Goal: Transaction & Acquisition: Download file/media

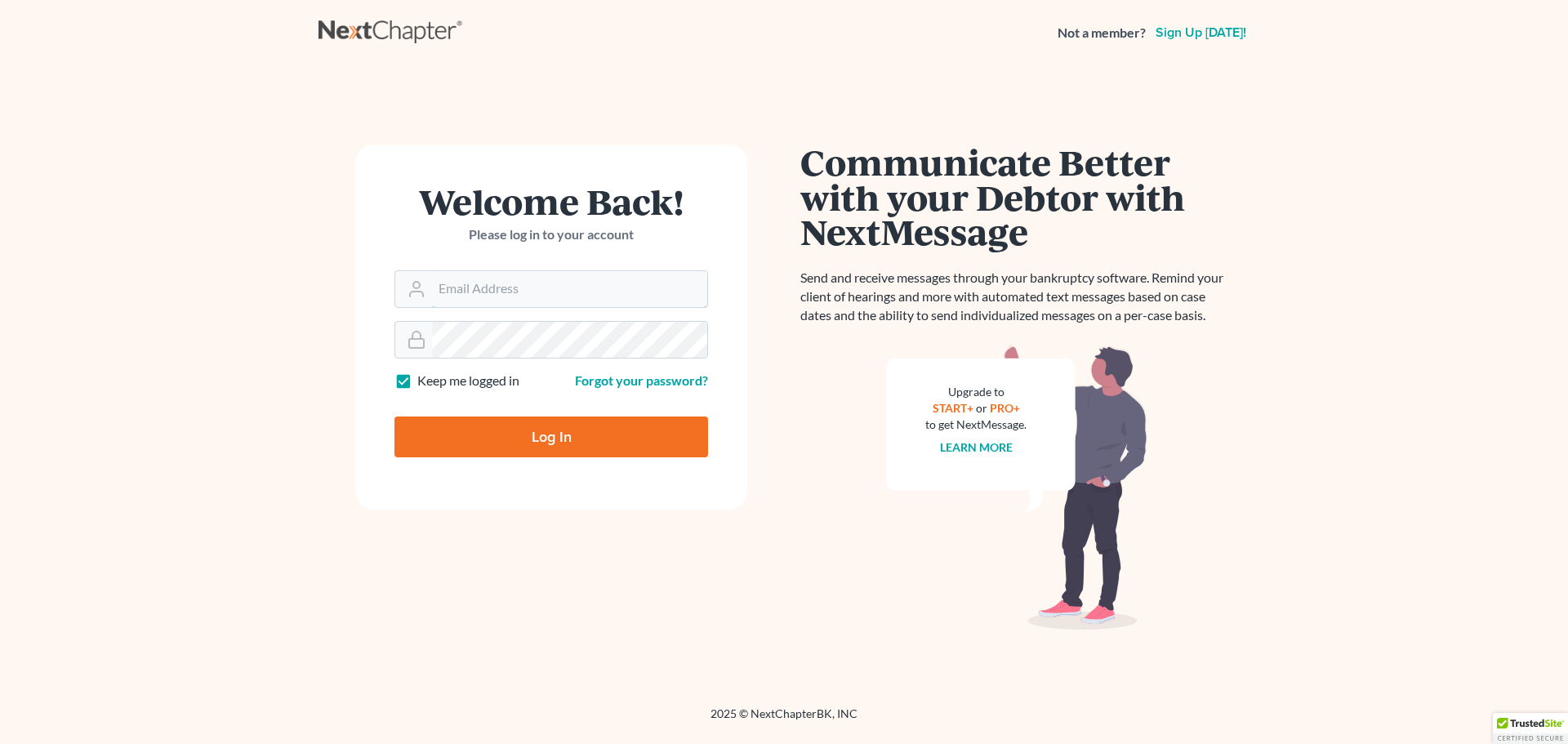
type input "fnason@lcenlaw.com"
click at [619, 440] on input "Log In" at bounding box center [551, 436] width 314 height 41
type input "Thinking..."
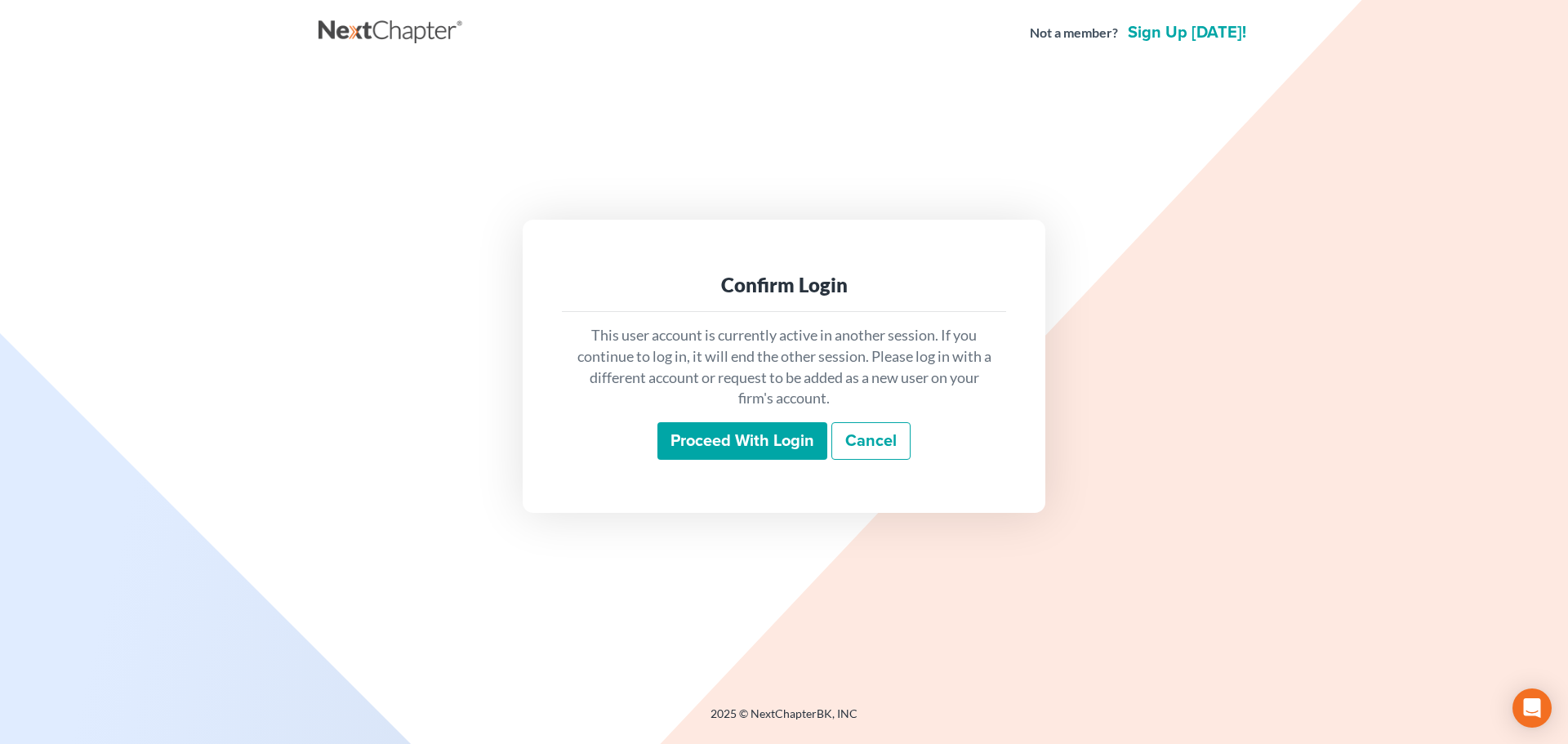
click at [697, 434] on input "Proceed with login" at bounding box center [742, 440] width 170 height 37
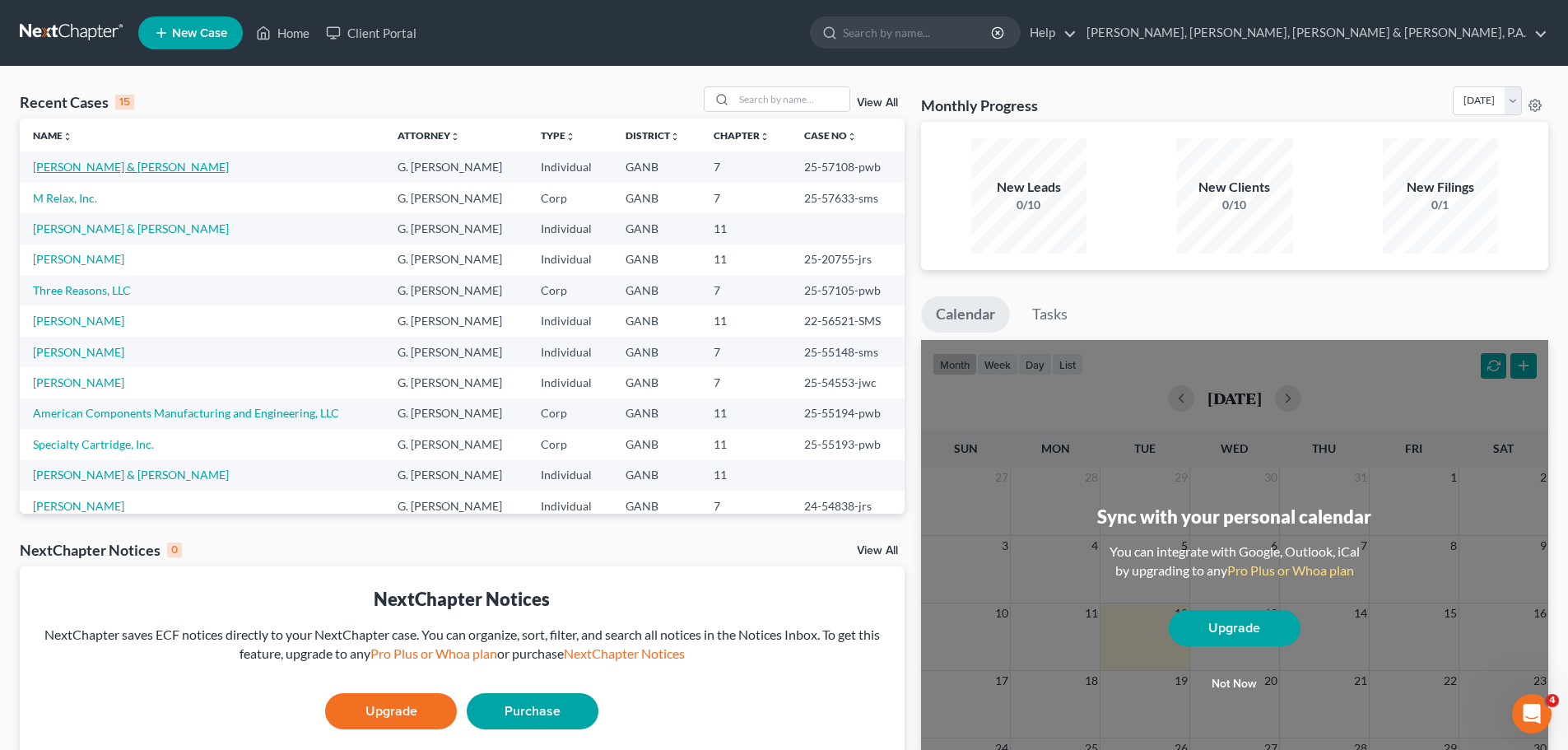
click at [110, 162] on link "[PERSON_NAME] & [PERSON_NAME]" at bounding box center [131, 166] width 196 height 14
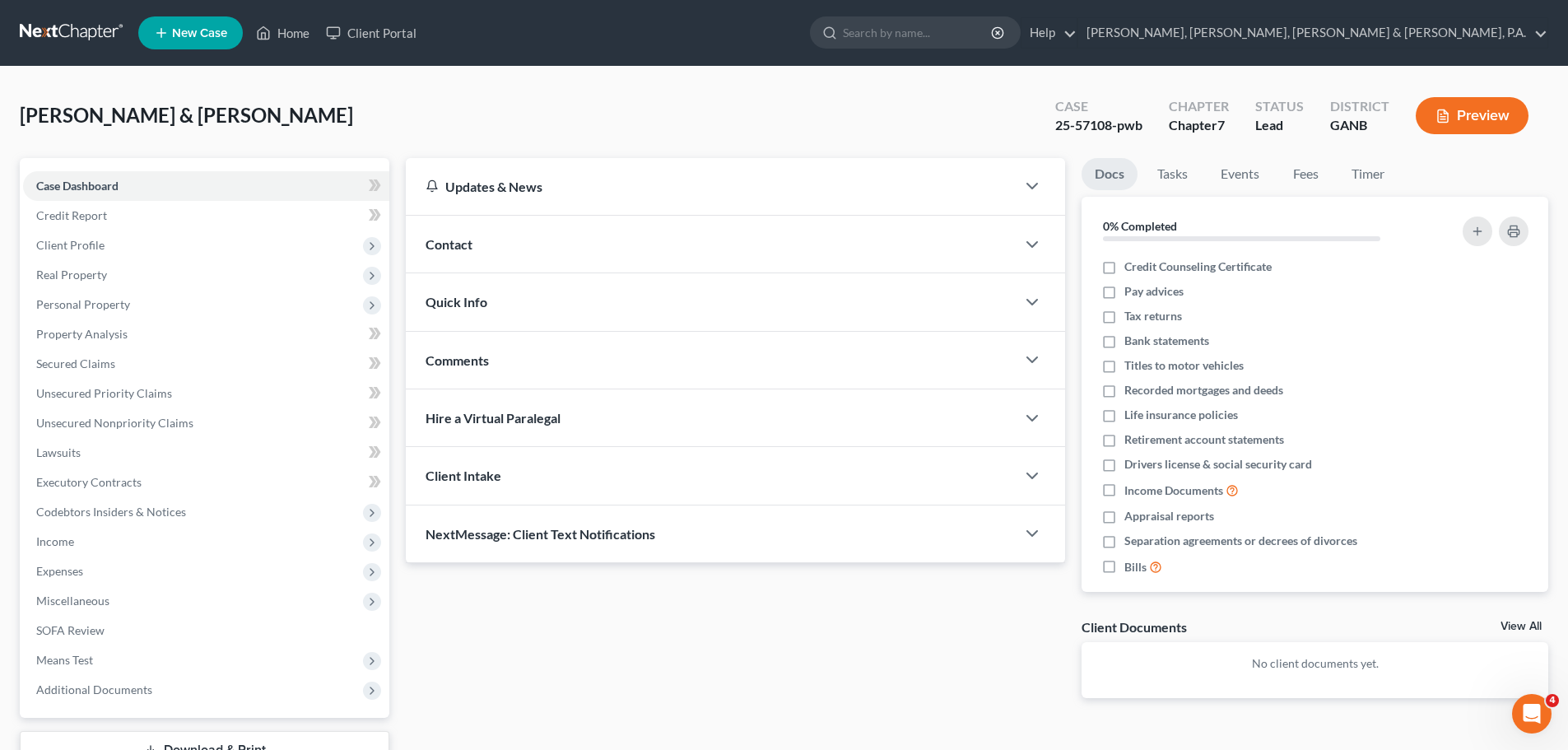
scroll to position [125, 0]
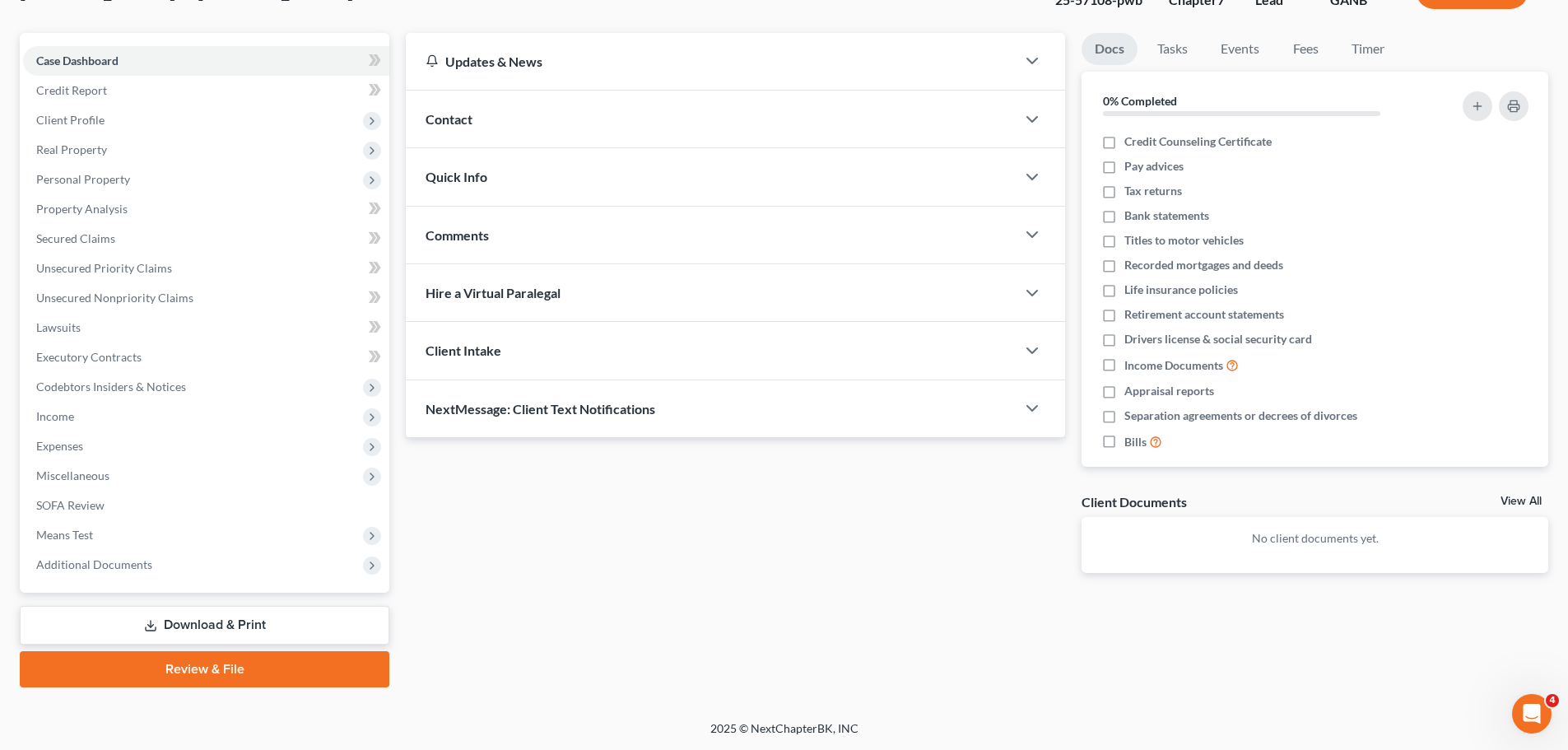
click at [163, 628] on link "Download & Print" at bounding box center [205, 625] width 369 height 38
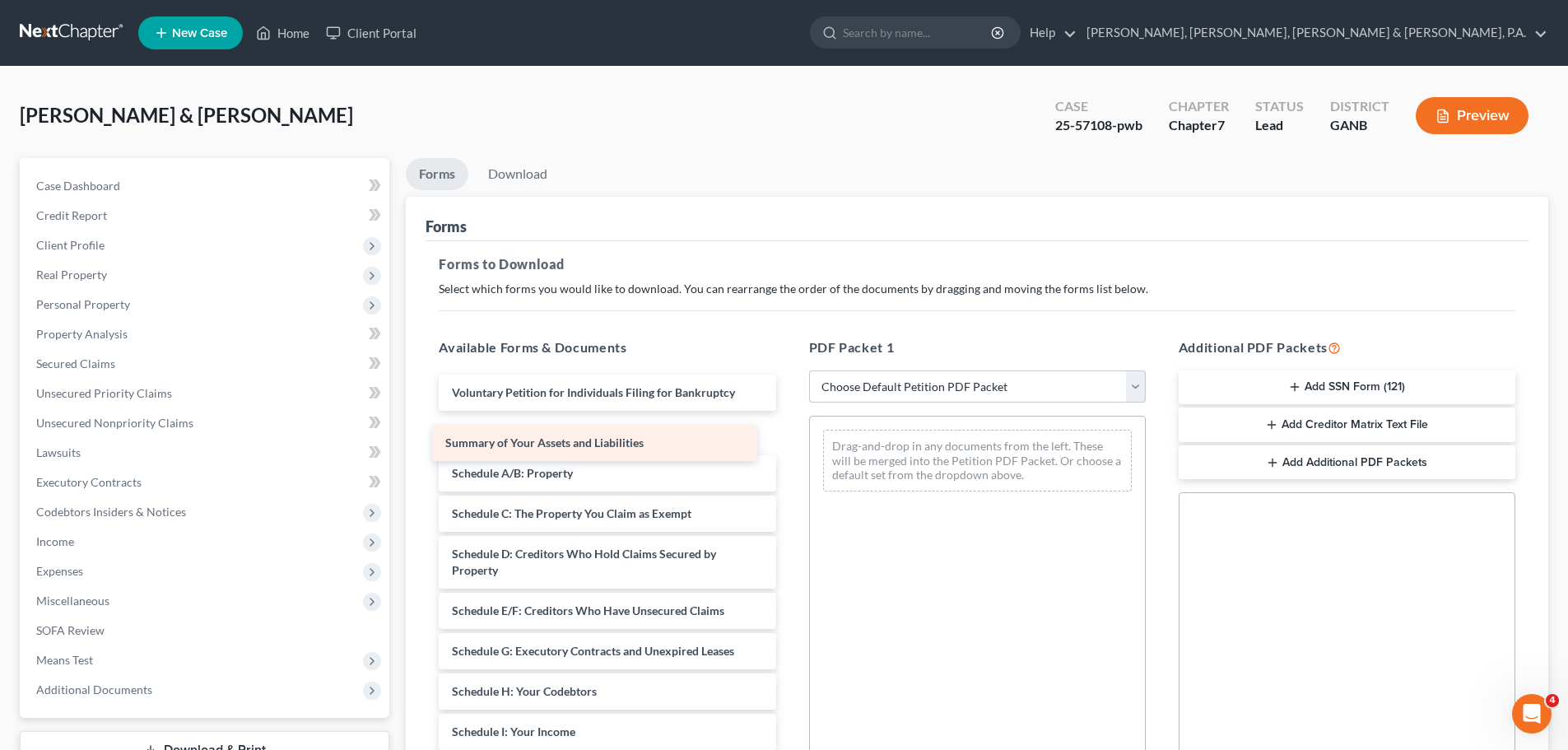
drag, startPoint x: 489, startPoint y: 429, endPoint x: 486, endPoint y: 447, distance: 18.2
drag, startPoint x: 1128, startPoint y: 389, endPoint x: 1106, endPoint y: 398, distance: 23.8
click at [1128, 389] on select "Choose Default Petition PDF Packet Complete Bankruptcy Petition (all forms and …" at bounding box center [977, 387] width 337 height 33
select select "2"
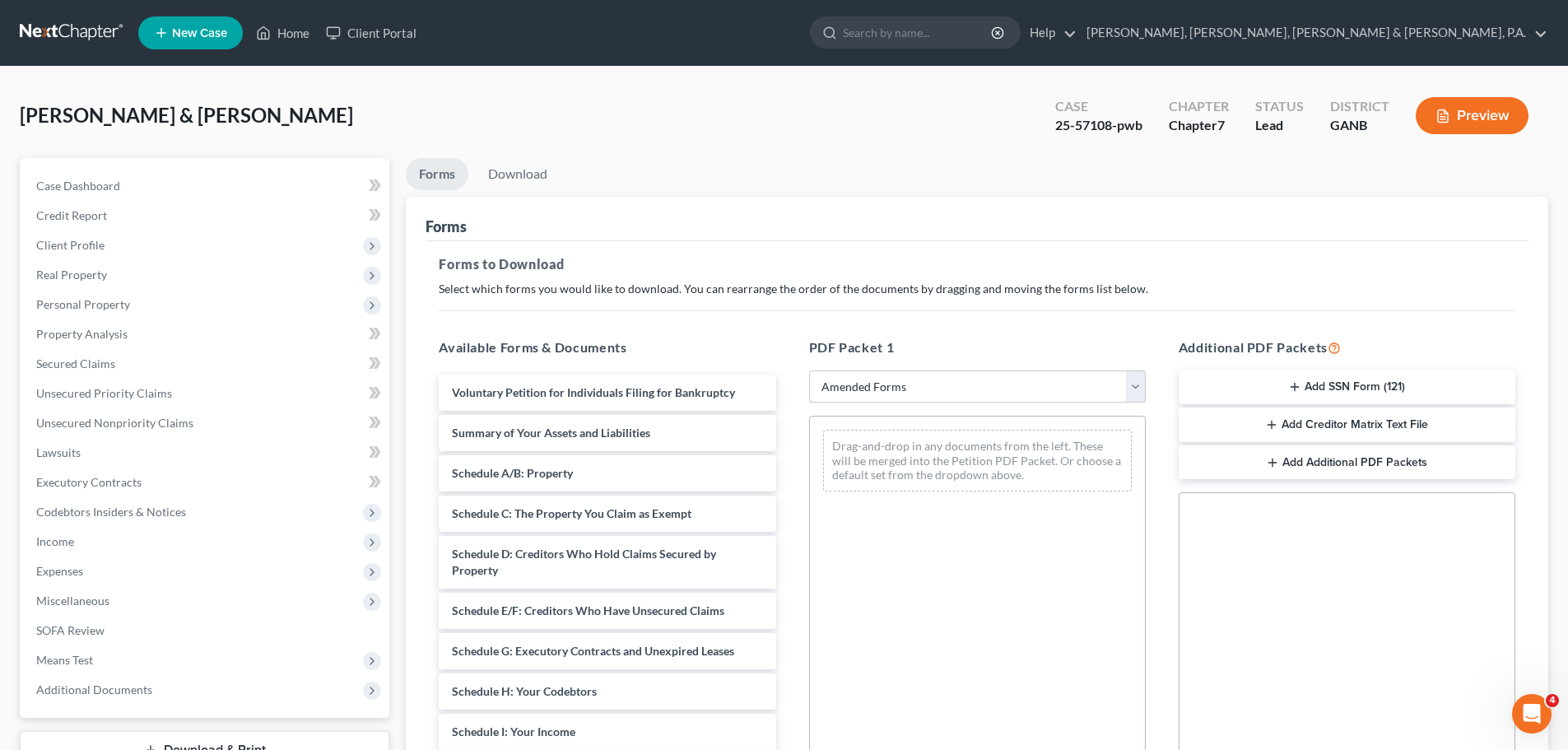
click at [809, 370] on select "Choose Default Petition PDF Packet Complete Bankruptcy Petition (all forms and …" at bounding box center [977, 387] width 337 height 33
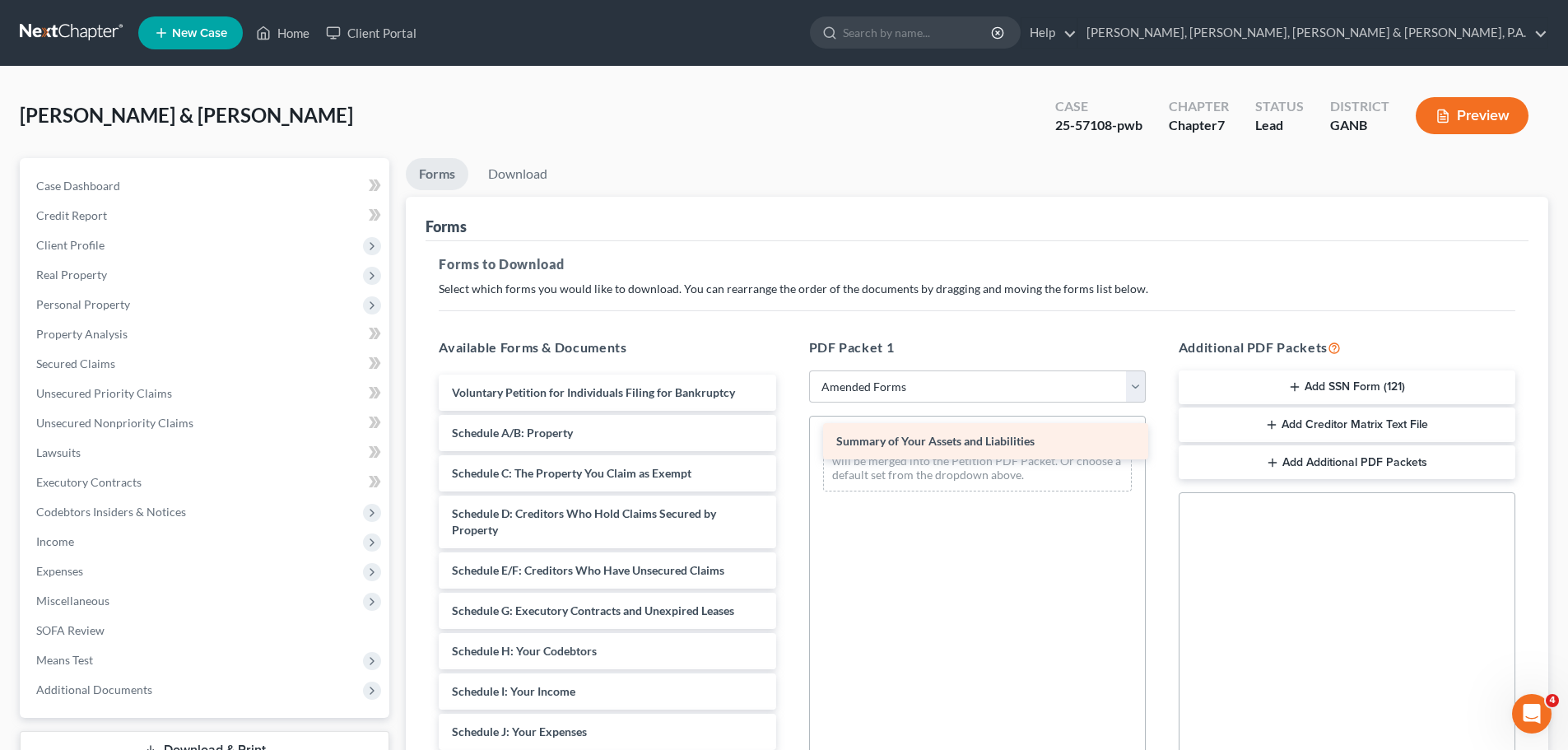
drag, startPoint x: 501, startPoint y: 425, endPoint x: 886, endPoint y: 433, distance: 385.1
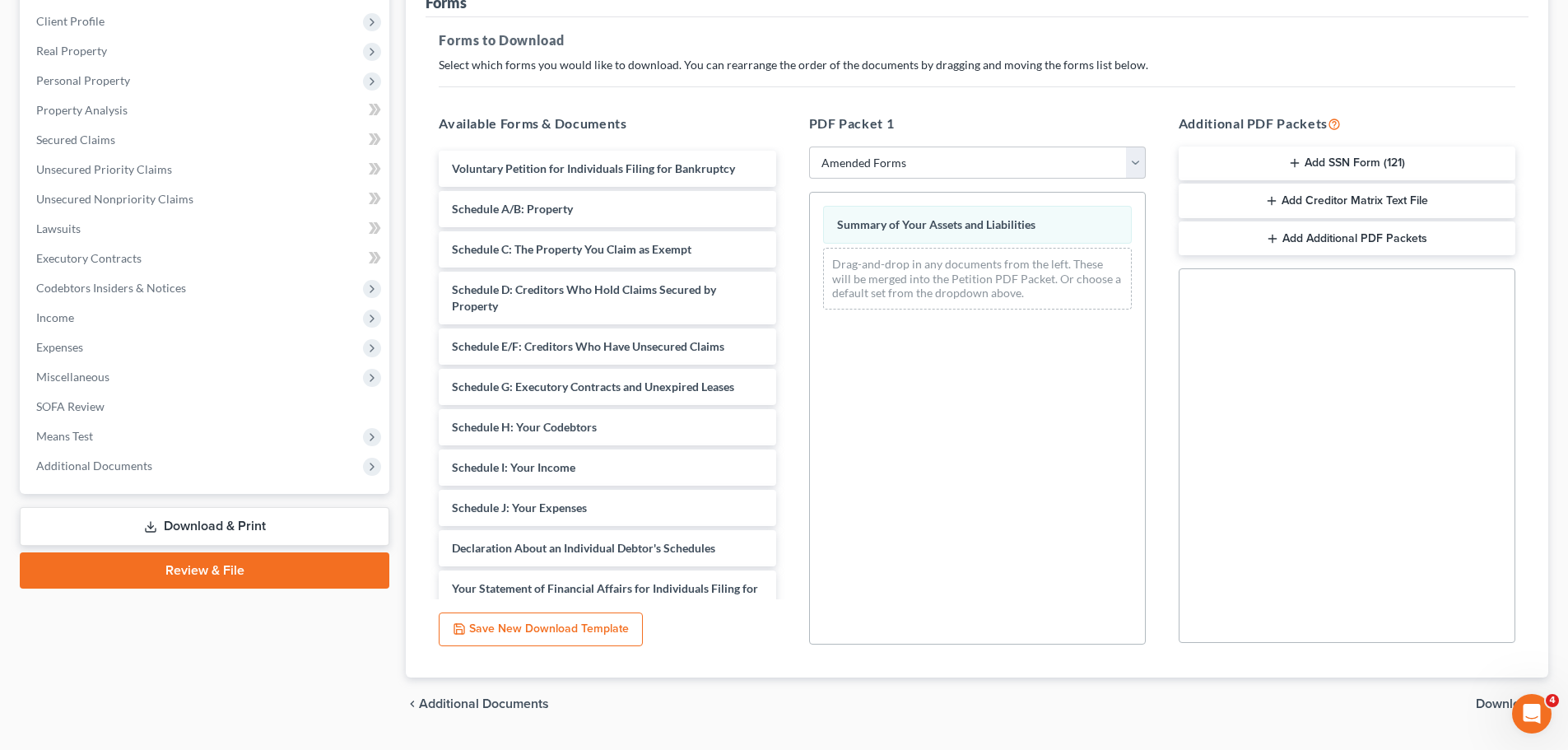
scroll to position [266, 0]
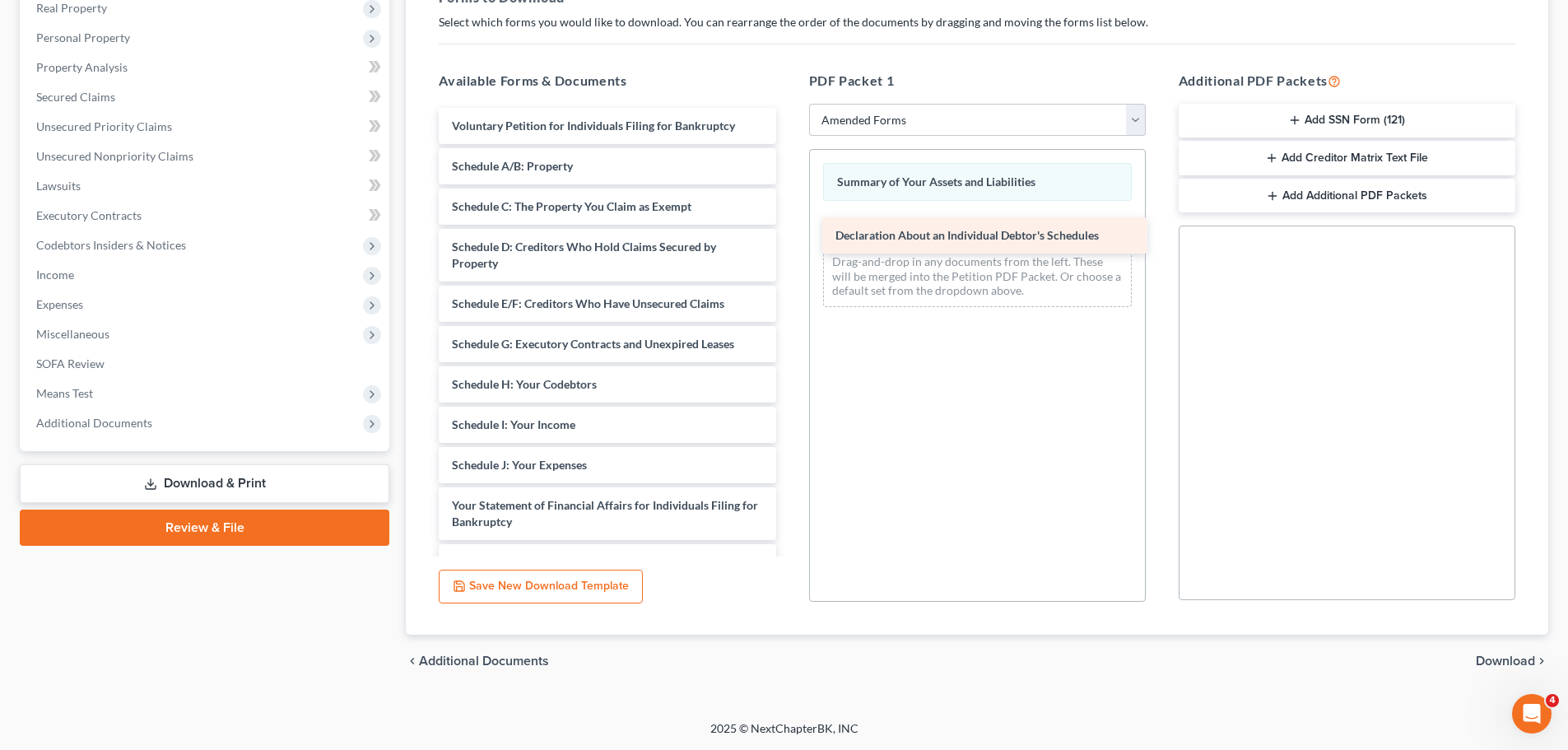
drag, startPoint x: 528, startPoint y: 512, endPoint x: 908, endPoint y: 238, distance: 468.5
click at [789, 238] on div "Declaration About an Individual Debtor's Schedules Voluntary Petition for Indiv…" at bounding box center [606, 481] width 363 height 747
click at [908, 238] on div "Summary of Your Assets and Liabilities Declaration About an Individual Debtor's…" at bounding box center [977, 235] width 335 height 170
click at [1482, 654] on span "Download" at bounding box center [1506, 661] width 60 height 13
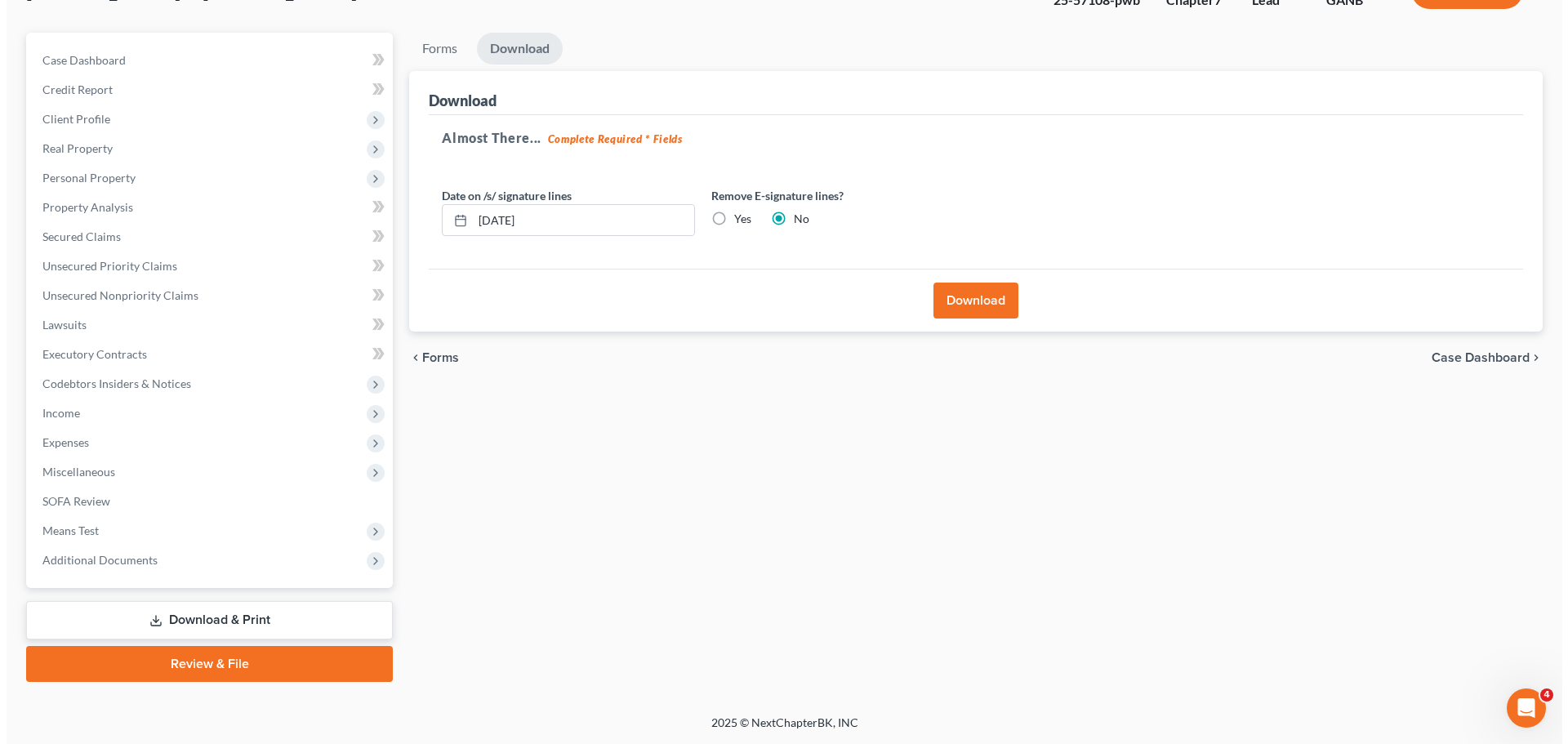
scroll to position [124, 0]
click at [988, 286] on button "Download" at bounding box center [969, 300] width 85 height 36
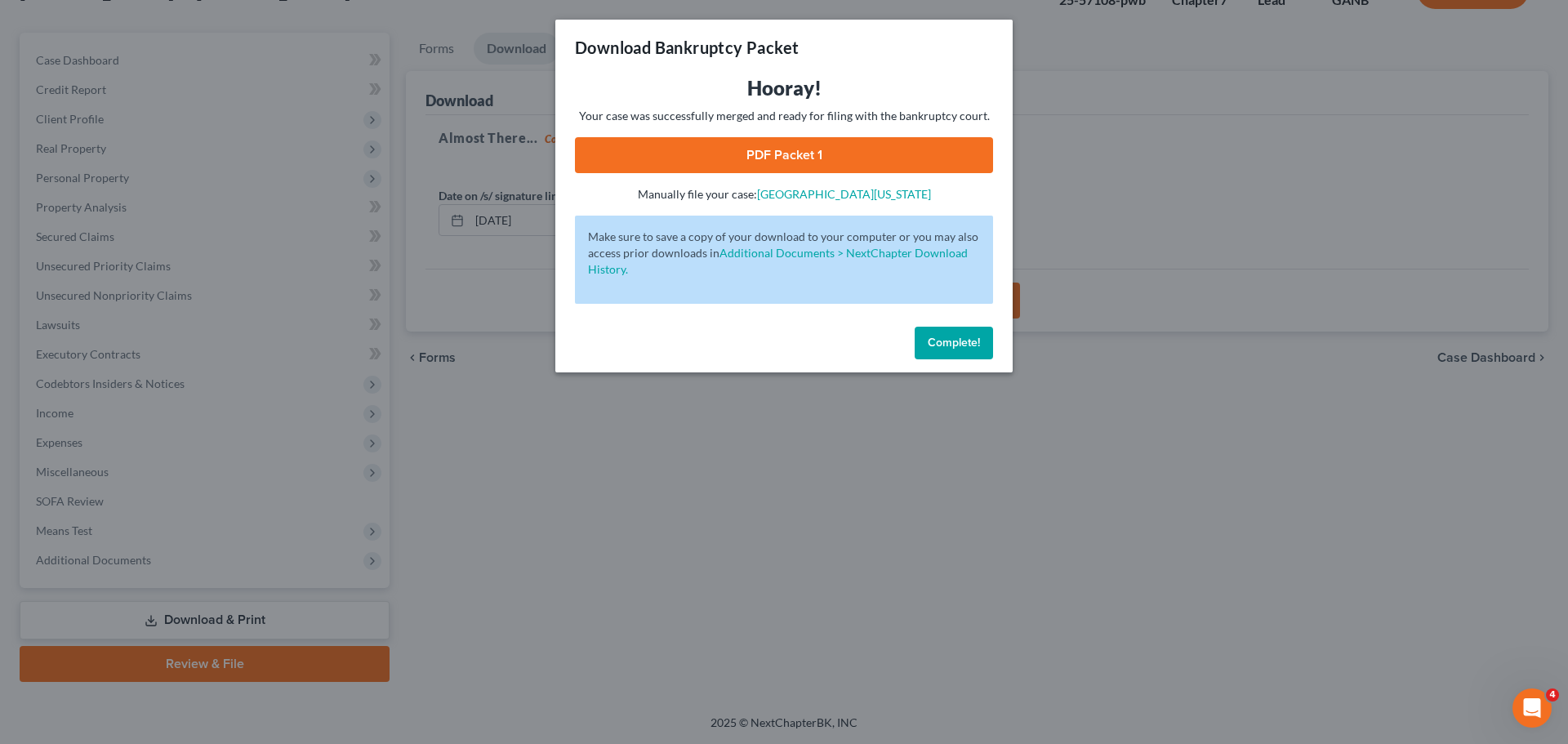
click at [850, 155] on link "PDF Packet 1" at bounding box center [784, 155] width 418 height 36
